Goal: Task Accomplishment & Management: Use online tool/utility

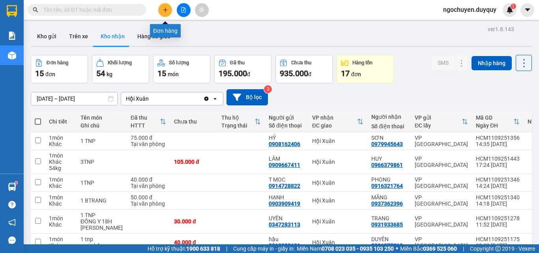
click at [167, 11] on icon "plus" at bounding box center [166, 10] width 6 height 6
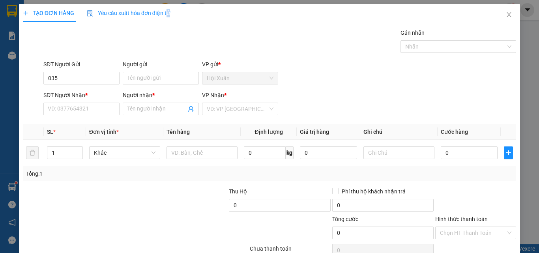
drag, startPoint x: 167, startPoint y: 11, endPoint x: 171, endPoint y: 8, distance: 4.9
click at [171, 8] on div "TẠO ĐƠN HÀNG Yêu cầu xuất hóa đơn điện tử" at bounding box center [269, 13] width 493 height 18
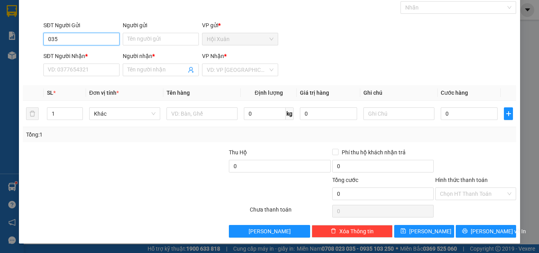
drag, startPoint x: 171, startPoint y: 8, endPoint x: 101, endPoint y: 41, distance: 77.5
click at [101, 41] on input "035" at bounding box center [81, 39] width 76 height 13
type input "0358684487"
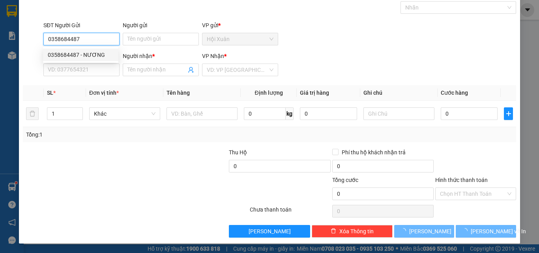
click at [86, 58] on div "0358684487 - NƯƠNG" at bounding box center [81, 55] width 66 height 9
type input "NƯƠNG"
type input "0986756240"
type input "HOA"
type input "40.000"
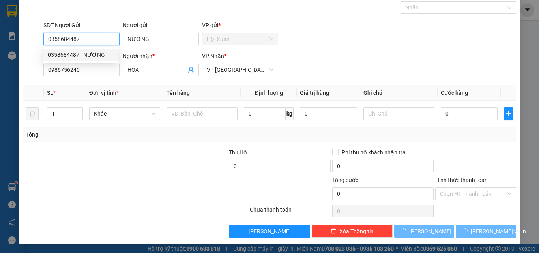
type input "40.000"
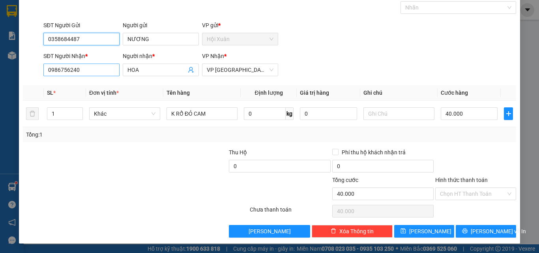
type input "0358684487"
click at [94, 68] on input "0986756240" at bounding box center [81, 70] width 76 height 13
type input "0395345308"
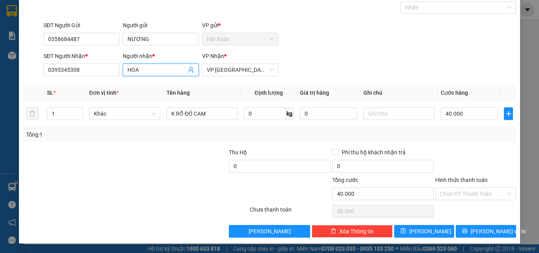
click at [164, 69] on input "HOA" at bounding box center [156, 70] width 59 height 9
type input "H"
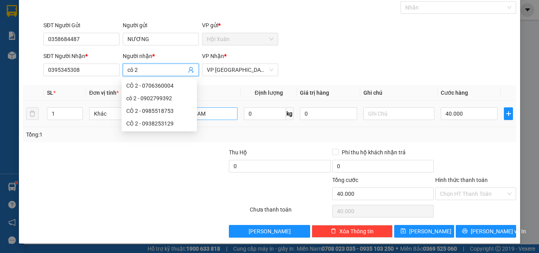
type input "cô 2"
click at [226, 110] on input "K RỔ ĐỎ CAM" at bounding box center [202, 113] width 71 height 13
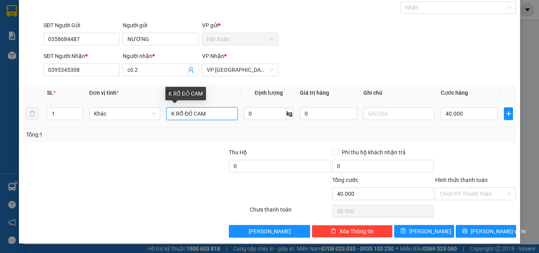
click at [213, 112] on input "K RỔ ĐỎ CAM" at bounding box center [202, 113] width 71 height 13
type input "K RỔ"
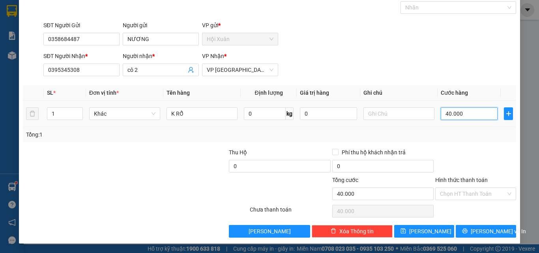
click at [463, 112] on input "40.000" at bounding box center [469, 113] width 57 height 13
type input "0"
type input "3"
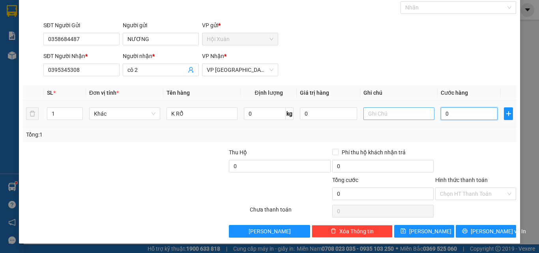
type input "3"
type input "030"
type input "30"
type input "300"
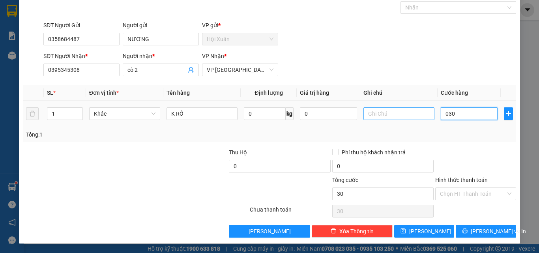
type input "300"
type input "0.300"
type input "30"
type input "030"
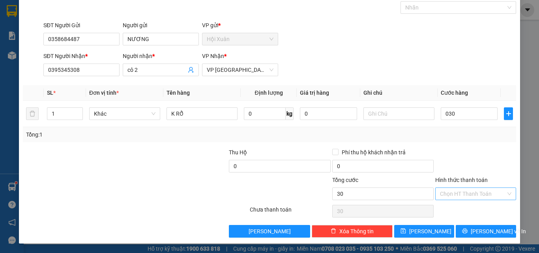
type input "30.000"
click at [459, 197] on input "Hình thức thanh toán" at bounding box center [473, 194] width 66 height 12
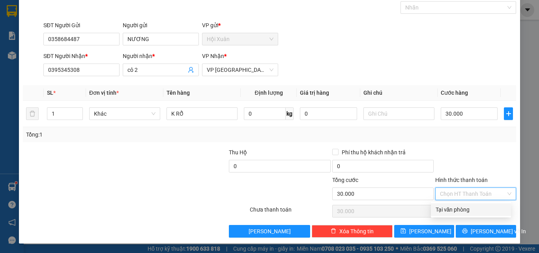
click at [461, 204] on div "Tại văn phòng" at bounding box center [471, 209] width 80 height 13
type input "0"
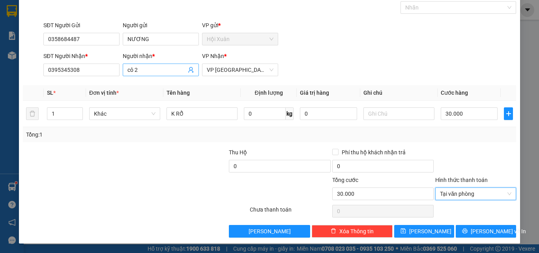
click at [148, 70] on input "cô 2" at bounding box center [156, 70] width 59 height 9
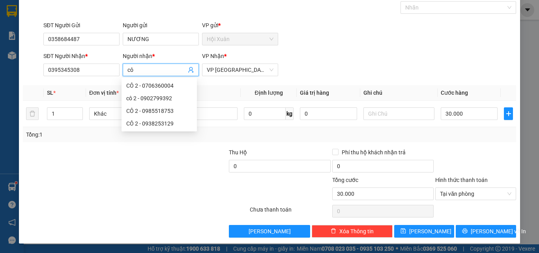
type input "c"
type input "CÔ 2"
click at [481, 234] on span "[PERSON_NAME] và In" at bounding box center [498, 231] width 55 height 9
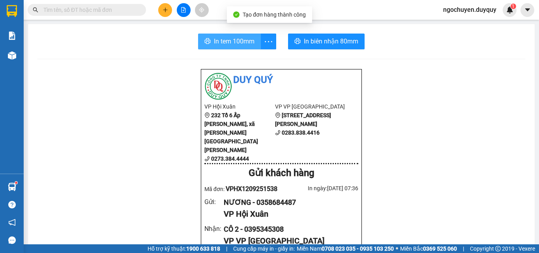
click at [232, 45] on span "In tem 100mm" at bounding box center [234, 41] width 41 height 10
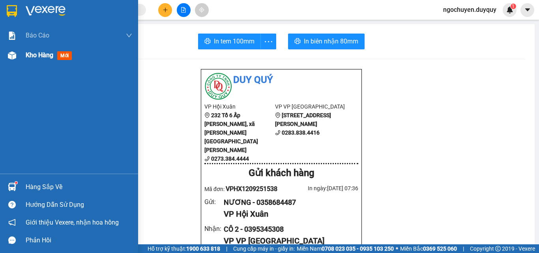
click at [9, 56] on img at bounding box center [12, 55] width 8 height 8
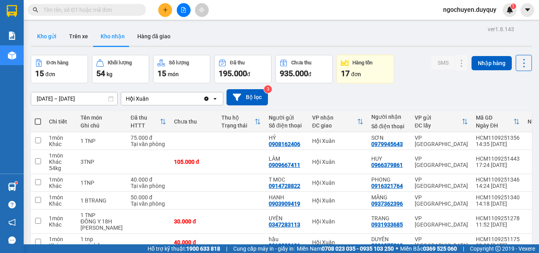
click at [51, 42] on button "Kho gửi" at bounding box center [47, 36] width 32 height 19
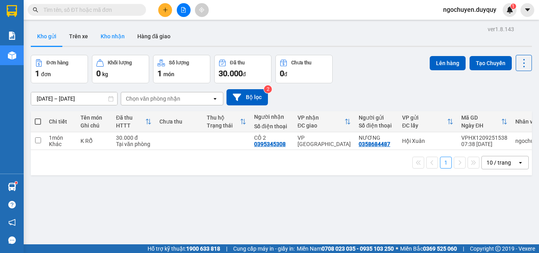
click at [118, 42] on button "Kho nhận" at bounding box center [112, 36] width 37 height 19
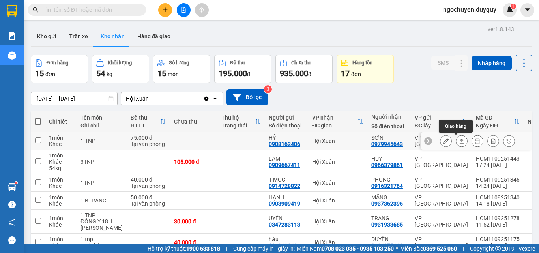
click at [459, 141] on icon at bounding box center [462, 141] width 6 height 6
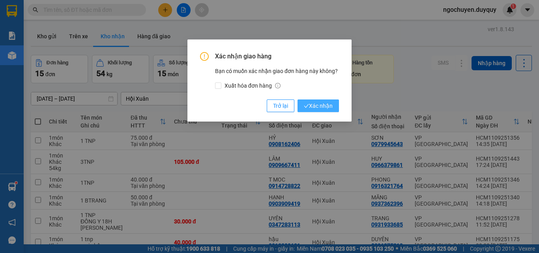
click at [332, 109] on span "Xác nhận" at bounding box center [318, 105] width 29 height 9
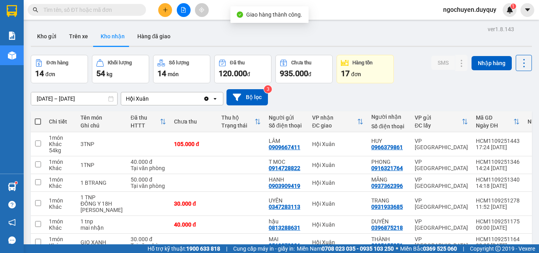
click at [80, 99] on input "[DATE] – [DATE]" at bounding box center [74, 98] width 86 height 13
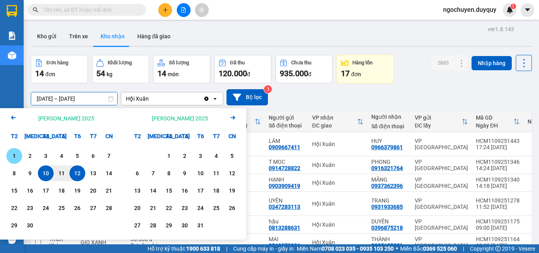
click at [7, 155] on div "1" at bounding box center [14, 156] width 16 height 16
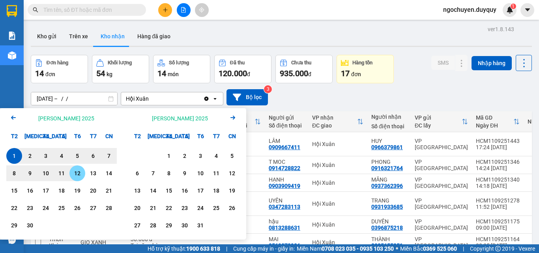
click at [74, 174] on div "12" at bounding box center [77, 173] width 11 height 9
type input "[DATE] – [DATE]"
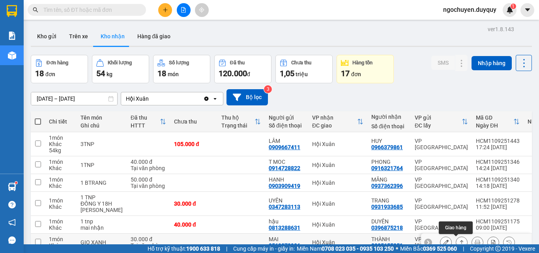
click at [461, 236] on button at bounding box center [461, 243] width 11 height 14
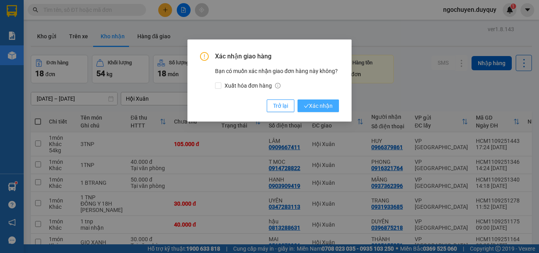
click at [322, 105] on span "Xác nhận" at bounding box center [318, 105] width 29 height 9
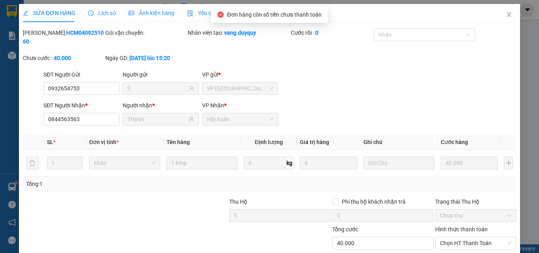
type input "0932654753"
type input "Ý"
type input "0844563563"
type input "THỊNH"
type input "40.000"
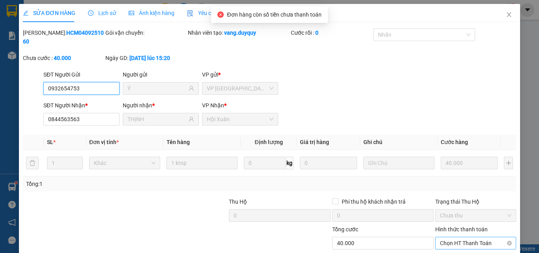
click at [451, 237] on span "Chọn HT Thanh Toán" at bounding box center [475, 243] width 71 height 12
click at [452, 246] on div "Tại văn phòng" at bounding box center [471, 250] width 71 height 9
type input "0"
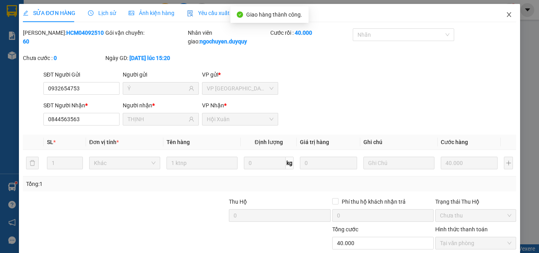
click at [498, 6] on span "Close" at bounding box center [509, 15] width 22 height 22
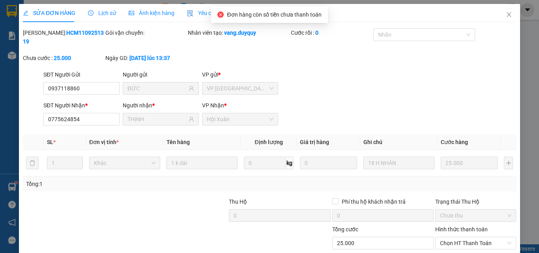
type input "0937118860"
type input "ĐỨC"
type input "0775624854"
type input "THỊNH"
type input "25.000"
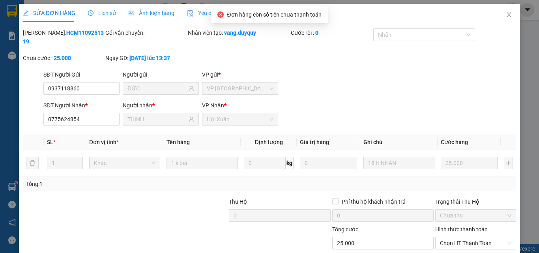
type input "25.000"
click at [457, 237] on span "Chọn HT Thanh Toán" at bounding box center [475, 243] width 71 height 12
click at [457, 246] on div "Tại văn phòng" at bounding box center [471, 250] width 71 height 9
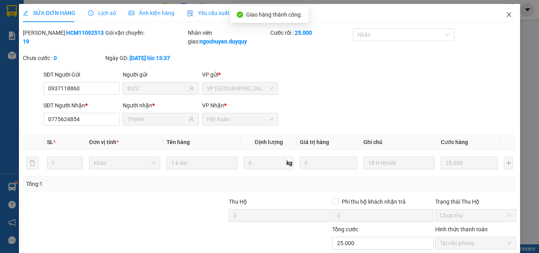
click at [509, 17] on span "Close" at bounding box center [509, 15] width 22 height 22
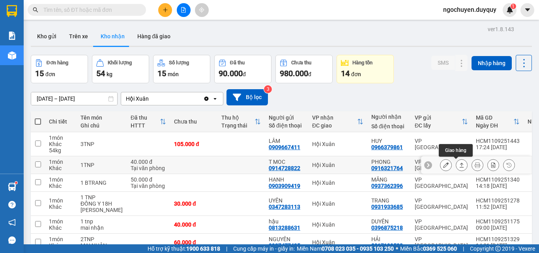
click at [456, 166] on button at bounding box center [461, 165] width 11 height 14
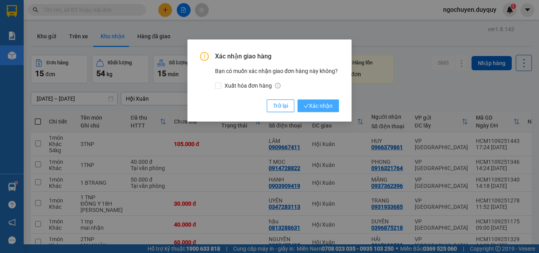
click at [324, 100] on button "Xác nhận" at bounding box center [318, 105] width 41 height 13
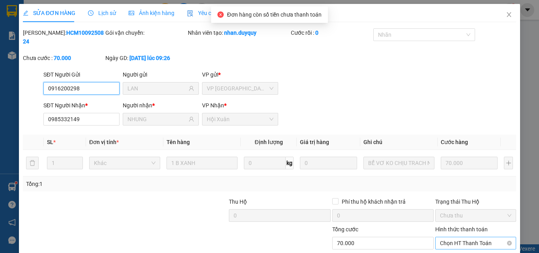
click at [451, 237] on span "Chọn HT Thanh Toán" at bounding box center [475, 243] width 71 height 12
click at [452, 246] on div "Tại văn phòng" at bounding box center [471, 250] width 71 height 9
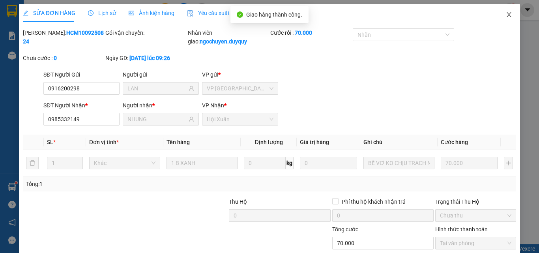
click at [498, 18] on span "Close" at bounding box center [509, 15] width 22 height 22
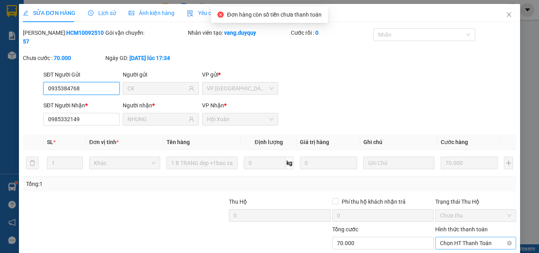
click at [450, 237] on span "Chọn HT Thanh Toán" at bounding box center [475, 243] width 71 height 12
click at [452, 246] on div "Tại văn phòng" at bounding box center [471, 250] width 71 height 9
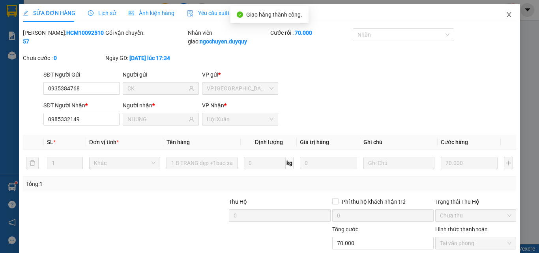
click at [501, 10] on span "Close" at bounding box center [509, 15] width 22 height 22
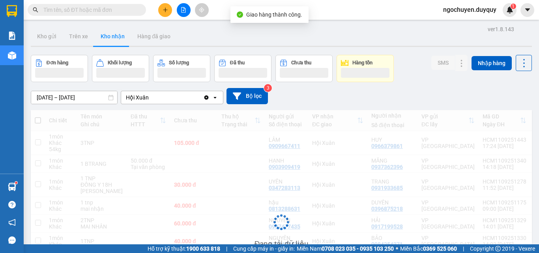
click at [503, 20] on main "ver 1.8.143 Kho gửi Trên xe [PERSON_NAME] Hàng đã [PERSON_NAME] hàng [PERSON_NA…" at bounding box center [269, 122] width 539 height 244
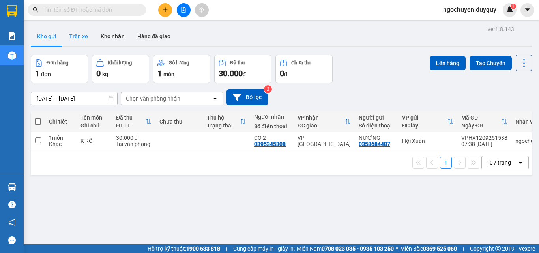
click at [78, 45] on button "Trên xe" at bounding box center [79, 36] width 32 height 19
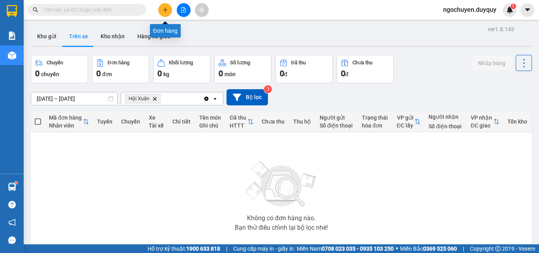
click at [163, 12] on icon "plus" at bounding box center [166, 10] width 6 height 6
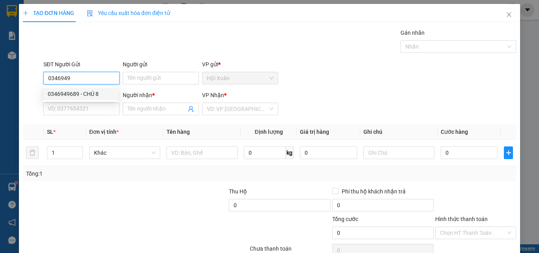
click at [84, 98] on div "0346949689 - CHÚ 8" at bounding box center [80, 94] width 75 height 13
type input "0346949689"
type input "CHÚ 8"
type input "0907659733"
type input "NGUYÊN"
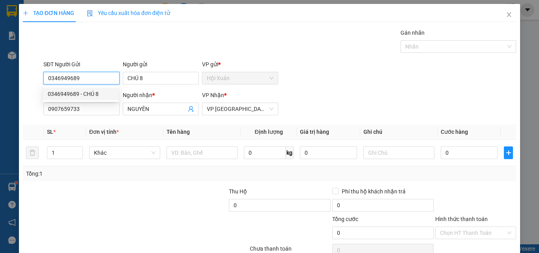
type input "30.000"
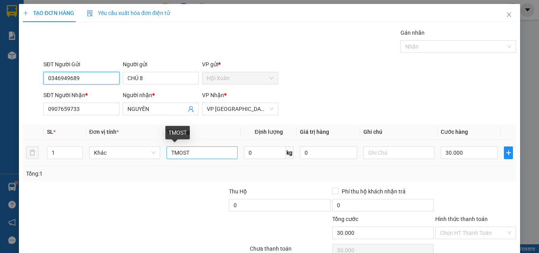
type input "0346949689"
click at [169, 152] on input "TMOST" at bounding box center [202, 152] width 71 height 13
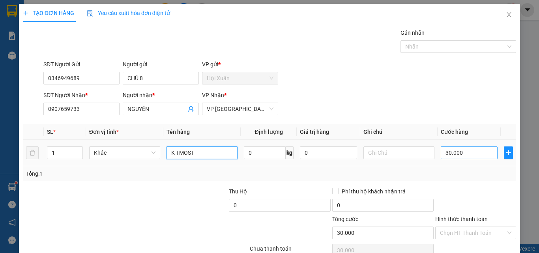
type input "K TMOST"
click at [475, 148] on input "30.000" at bounding box center [469, 152] width 57 height 13
type input "0"
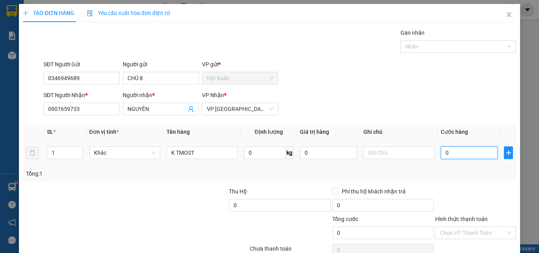
type input "5"
type input "05"
type input "50"
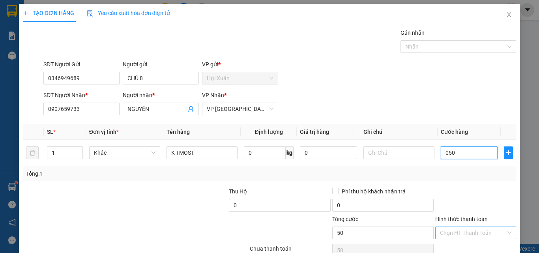
scroll to position [39, 0]
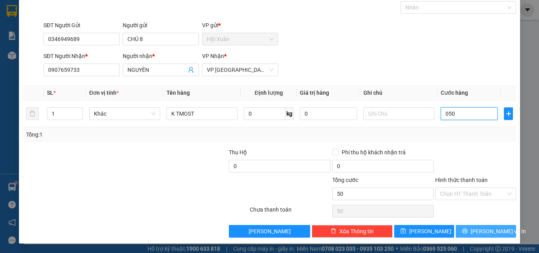
type input "050"
type input "50.000"
click at [478, 229] on span "[PERSON_NAME] và In" at bounding box center [498, 231] width 55 height 9
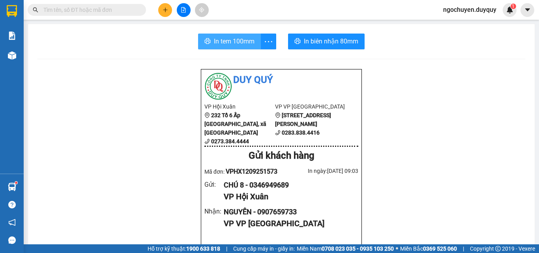
click at [236, 43] on span "In tem 100mm" at bounding box center [234, 41] width 41 height 10
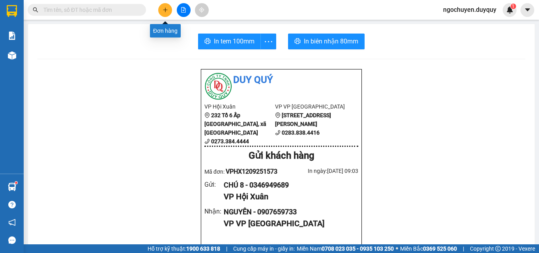
click at [165, 14] on button at bounding box center [165, 10] width 14 height 14
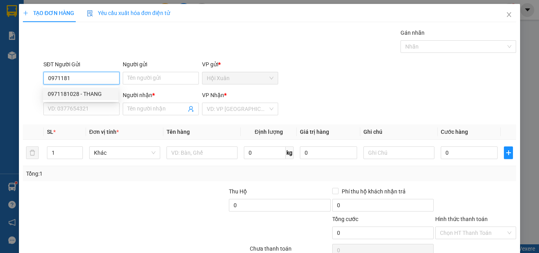
click at [81, 95] on div "0971181028 - THANG" at bounding box center [81, 94] width 66 height 9
type input "0971181028"
type input "THANG"
type input "0969501599"
type input "NGA"
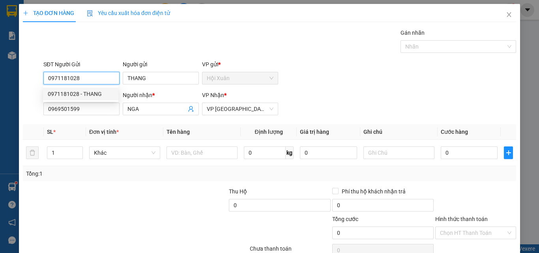
type input "40.000"
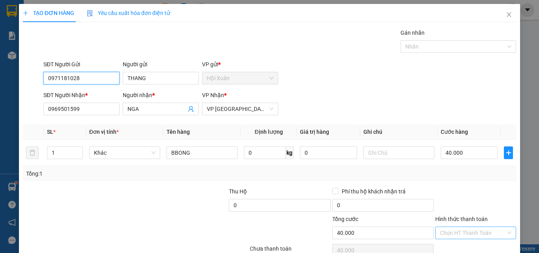
scroll to position [39, 0]
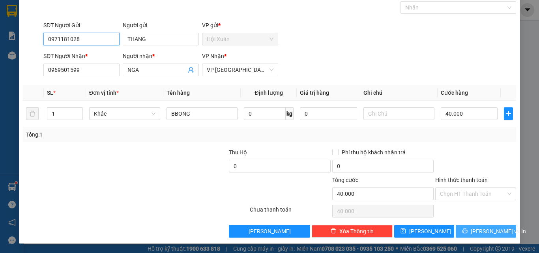
type input "0971181028"
click at [481, 230] on span "[PERSON_NAME] và In" at bounding box center [498, 231] width 55 height 9
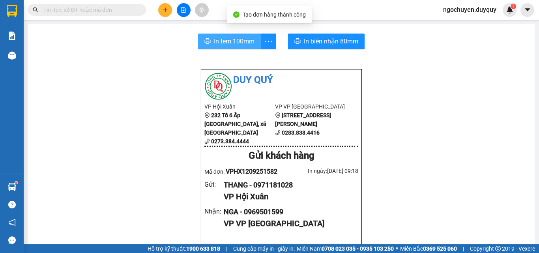
click at [204, 40] on icon "printer" at bounding box center [207, 41] width 6 height 6
click at [217, 47] on button "In tem 100mm" at bounding box center [229, 42] width 63 height 16
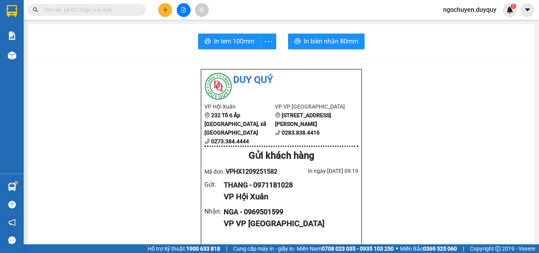
scroll to position [214, 0]
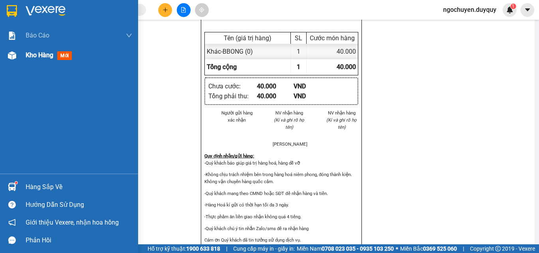
click at [17, 61] on div at bounding box center [12, 56] width 14 height 14
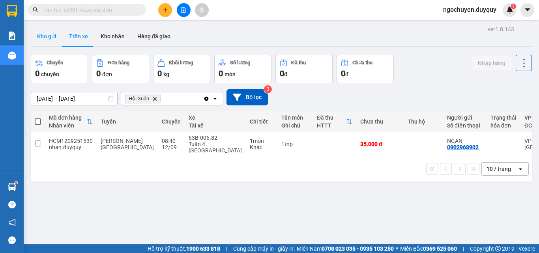
click at [41, 42] on button "Kho gửi" at bounding box center [47, 36] width 32 height 19
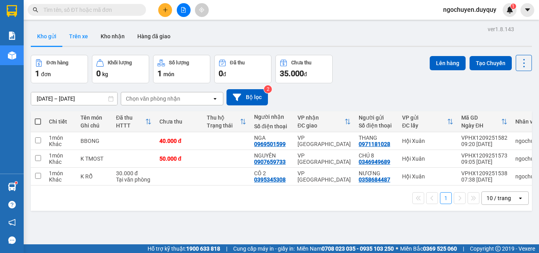
click at [81, 34] on button "Trên xe" at bounding box center [79, 36] width 32 height 19
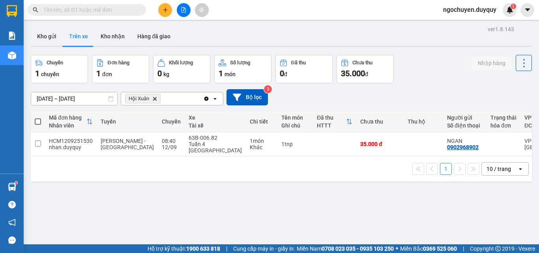
scroll to position [0, 151]
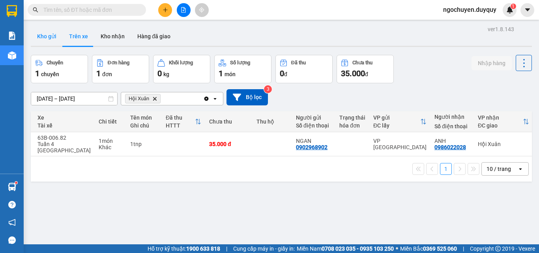
click at [44, 38] on button "Kho gửi" at bounding box center [47, 36] width 32 height 19
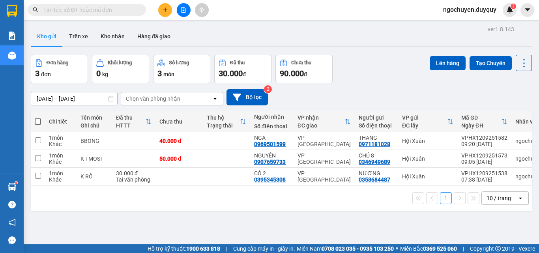
click at [39, 121] on span at bounding box center [38, 121] width 6 height 6
click at [38, 118] on input "checkbox" at bounding box center [38, 118] width 0 height 0
checkbox input "true"
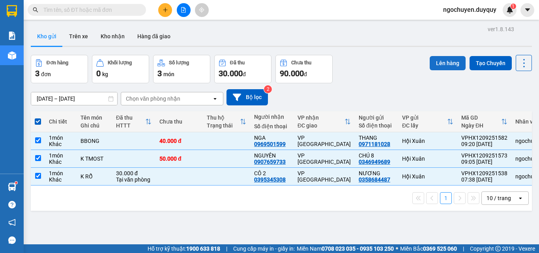
click at [439, 66] on button "Lên hàng" at bounding box center [448, 63] width 36 height 14
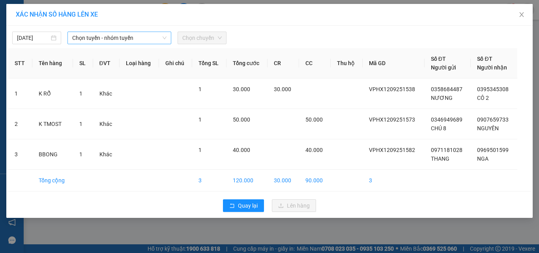
click at [162, 39] on icon "down" at bounding box center [164, 38] width 5 height 5
click at [157, 34] on span "Chọn tuyến - nhóm tuyến" at bounding box center [119, 38] width 94 height 12
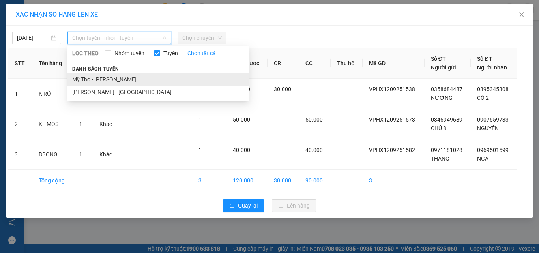
click at [142, 79] on li "Mỹ Tho - Hồ Chí Minh" at bounding box center [158, 79] width 182 height 13
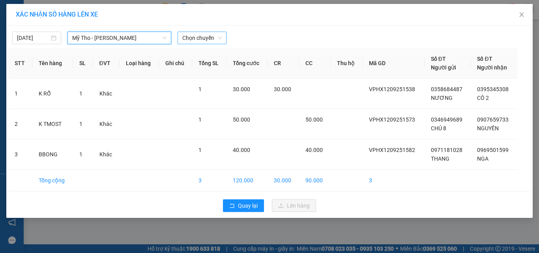
click at [209, 35] on span "Chọn chuyến" at bounding box center [201, 38] width 39 height 12
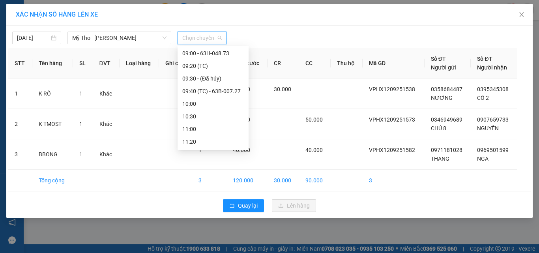
scroll to position [198, 0]
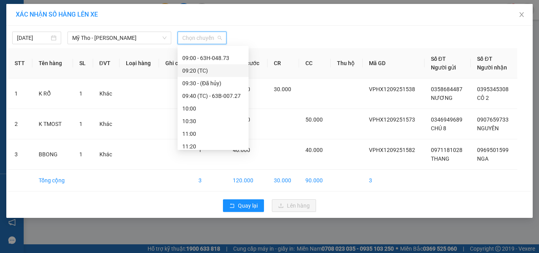
click at [194, 69] on div "09:20 (TC)" at bounding box center [213, 70] width 62 height 9
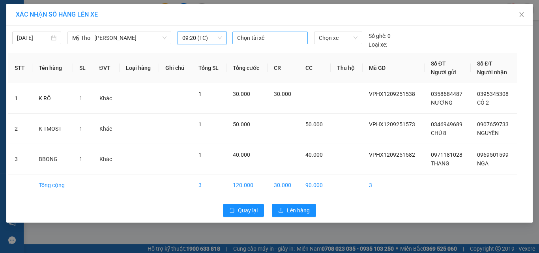
click at [244, 42] on div at bounding box center [270, 37] width 72 height 9
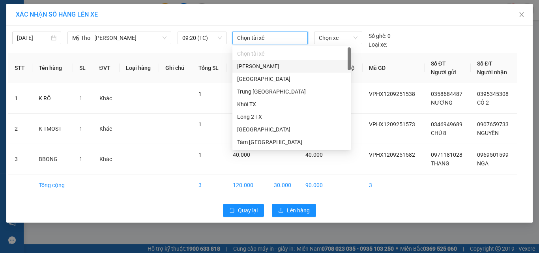
type input "1"
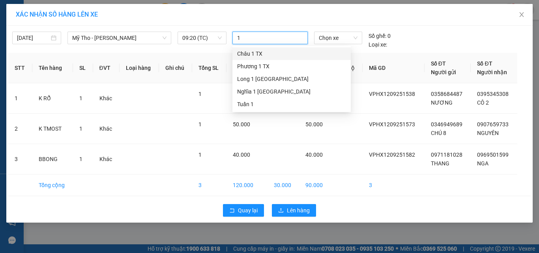
click at [257, 55] on div "Châu 1 TX" at bounding box center [291, 53] width 109 height 9
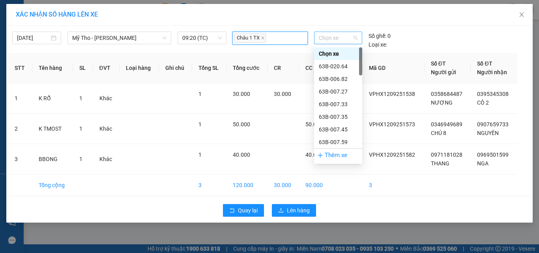
click at [322, 34] on span "Chọn xe" at bounding box center [338, 38] width 39 height 12
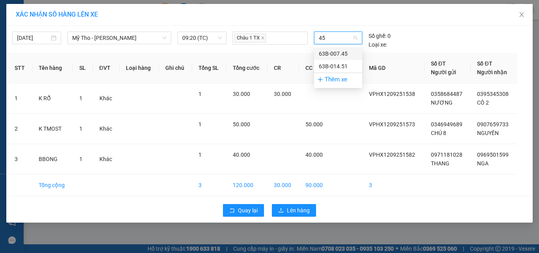
type input "451"
click at [330, 50] on div "63B-014.51" at bounding box center [338, 53] width 39 height 9
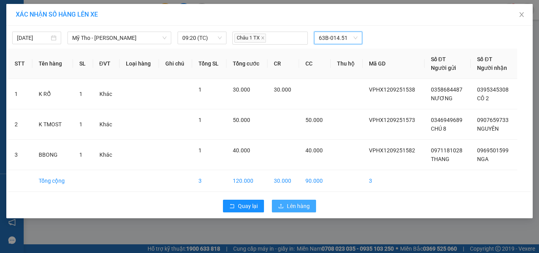
click at [293, 204] on span "Lên hàng" at bounding box center [298, 206] width 23 height 9
